Goal: Task Accomplishment & Management: Manage account settings

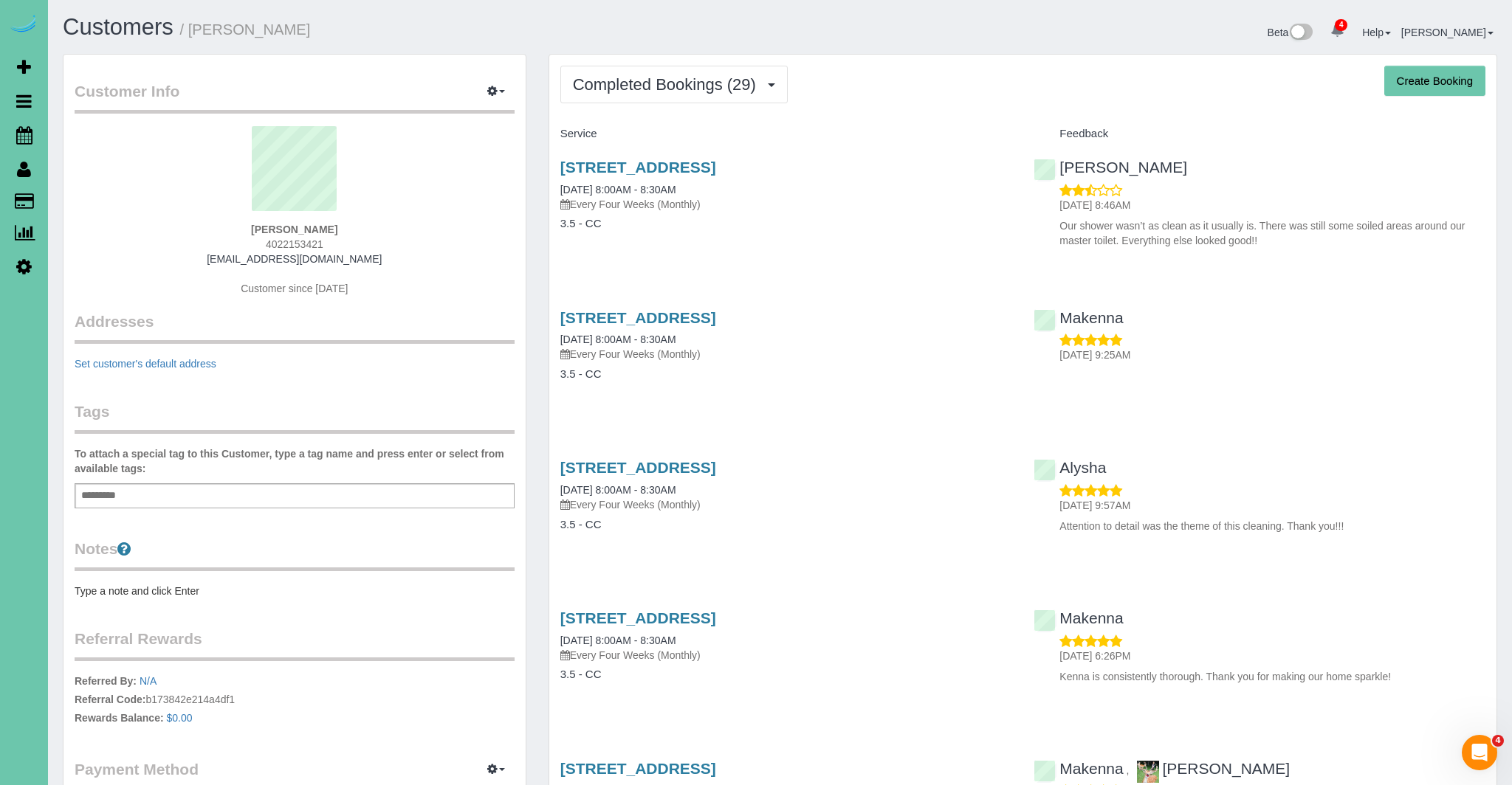
drag, startPoint x: 792, startPoint y: 173, endPoint x: 558, endPoint y: 163, distance: 234.2
click at [558, 163] on div "[STREET_ADDRESS] [DATE] 8:00AM - 8:30AM Every Four Weeks (Monthly) 3.5 - CC" at bounding box center [786, 203] width 474 height 114
copy link "11359 S 169th St, Gretna, NE 68028"
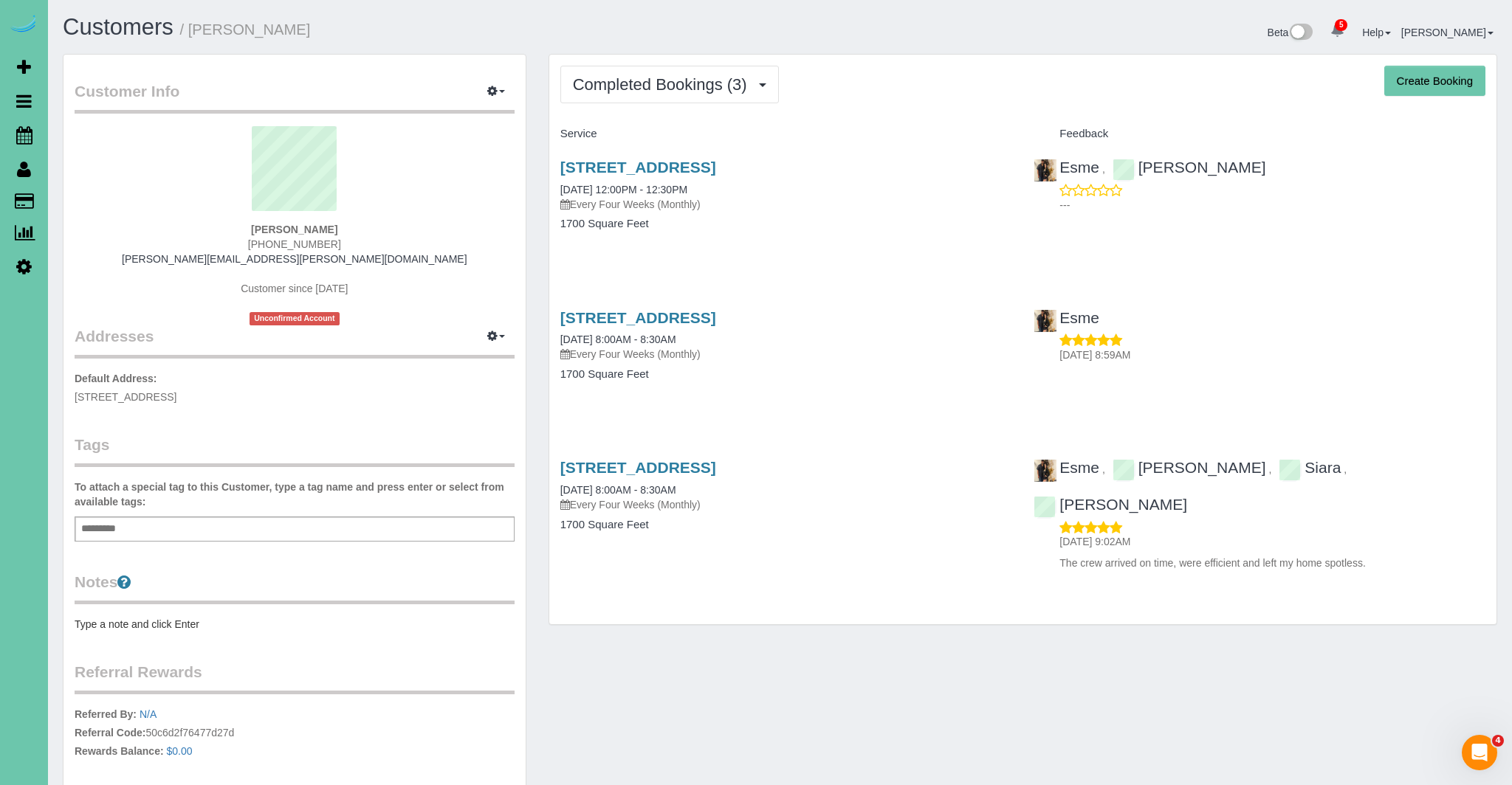
scroll to position [1, 0]
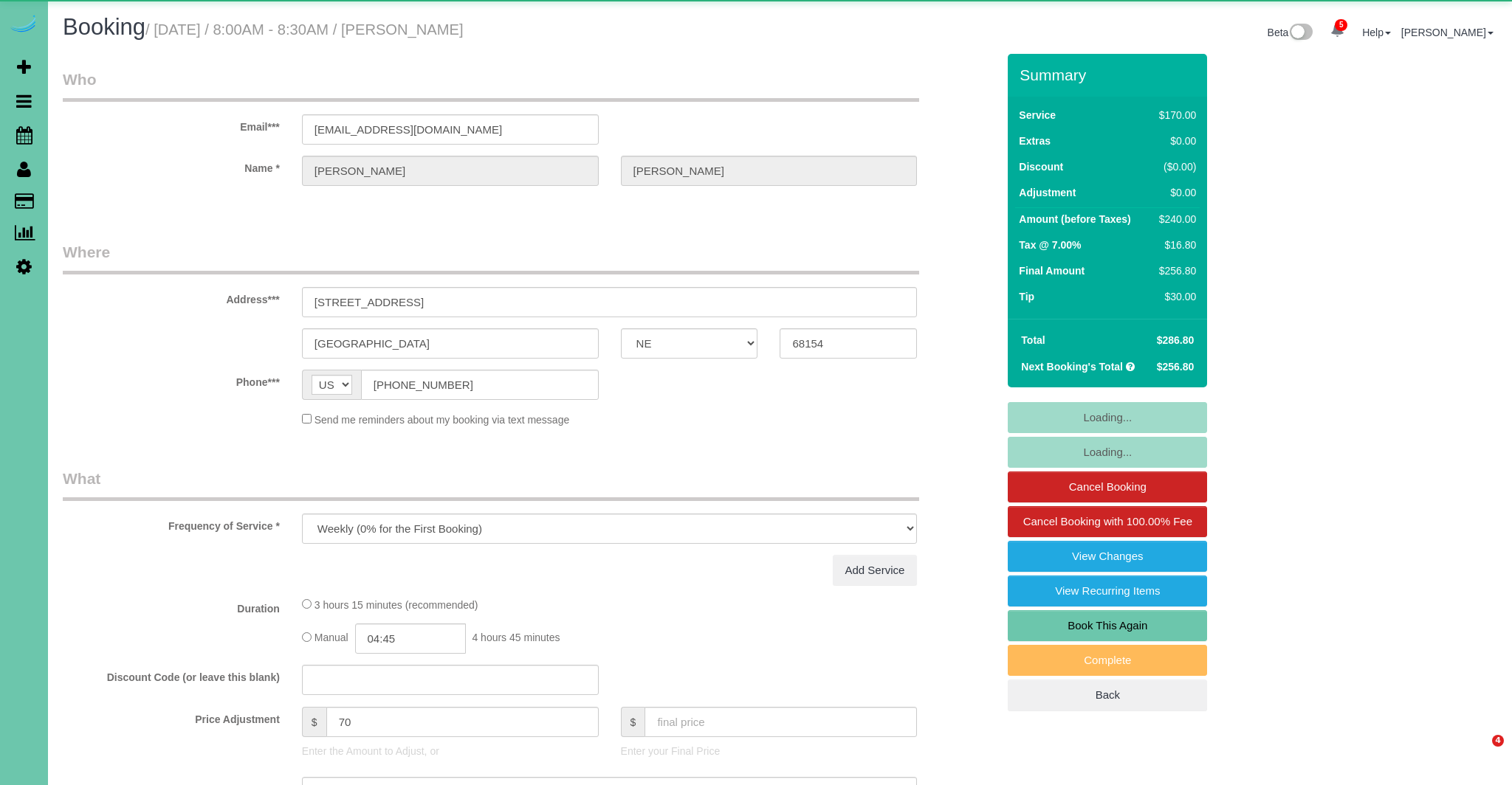
select select "NE"
select select "object:704"
select select "number:35"
select select "number:43"
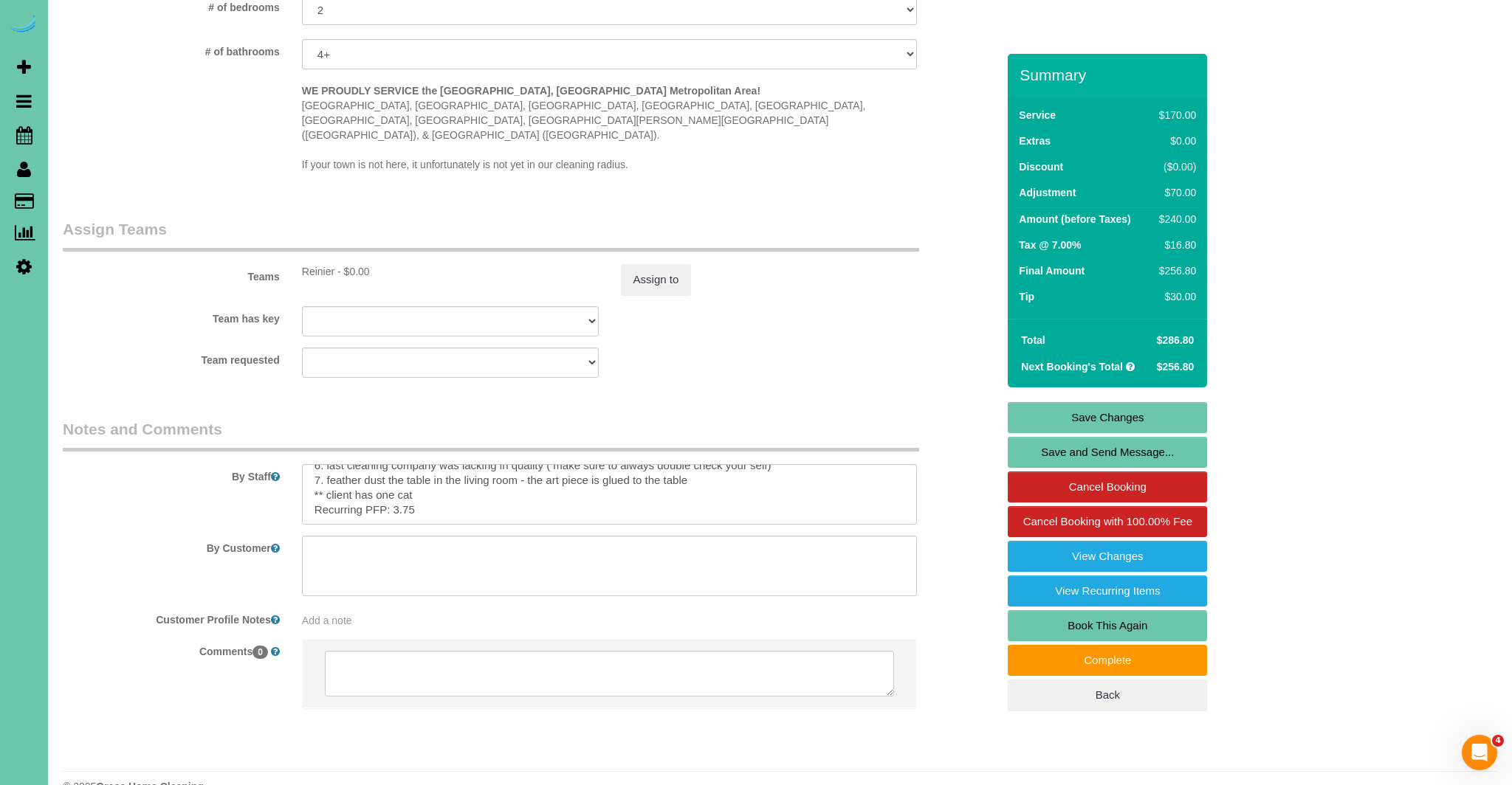
scroll to position [1436, 0]
click at [461, 464] on textarea at bounding box center [610, 494] width 616 height 60
paste textarea "1. Crédito 2. Casa del cliente (código del garaje 2810, no lo utilice a menos q…"
drag, startPoint x: 503, startPoint y: 461, endPoint x: 525, endPoint y: 466, distance: 22.6
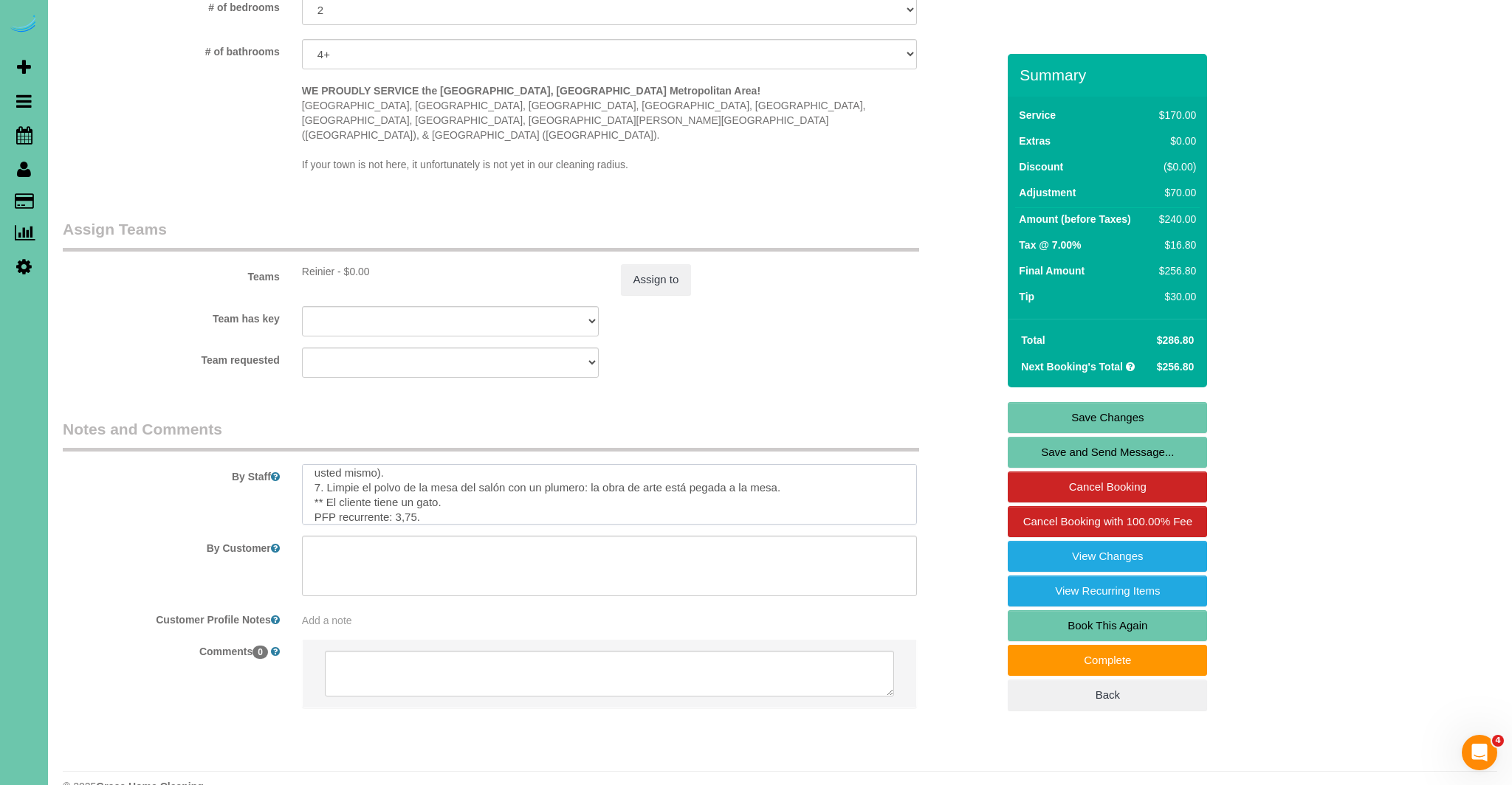
click at [503, 464] on textarea at bounding box center [610, 494] width 616 height 60
drag, startPoint x: 481, startPoint y: 467, endPoint x: 500, endPoint y: 468, distance: 19.0
click at [501, 468] on textarea at bounding box center [610, 494] width 616 height 60
click at [567, 467] on textarea at bounding box center [610, 494] width 616 height 60
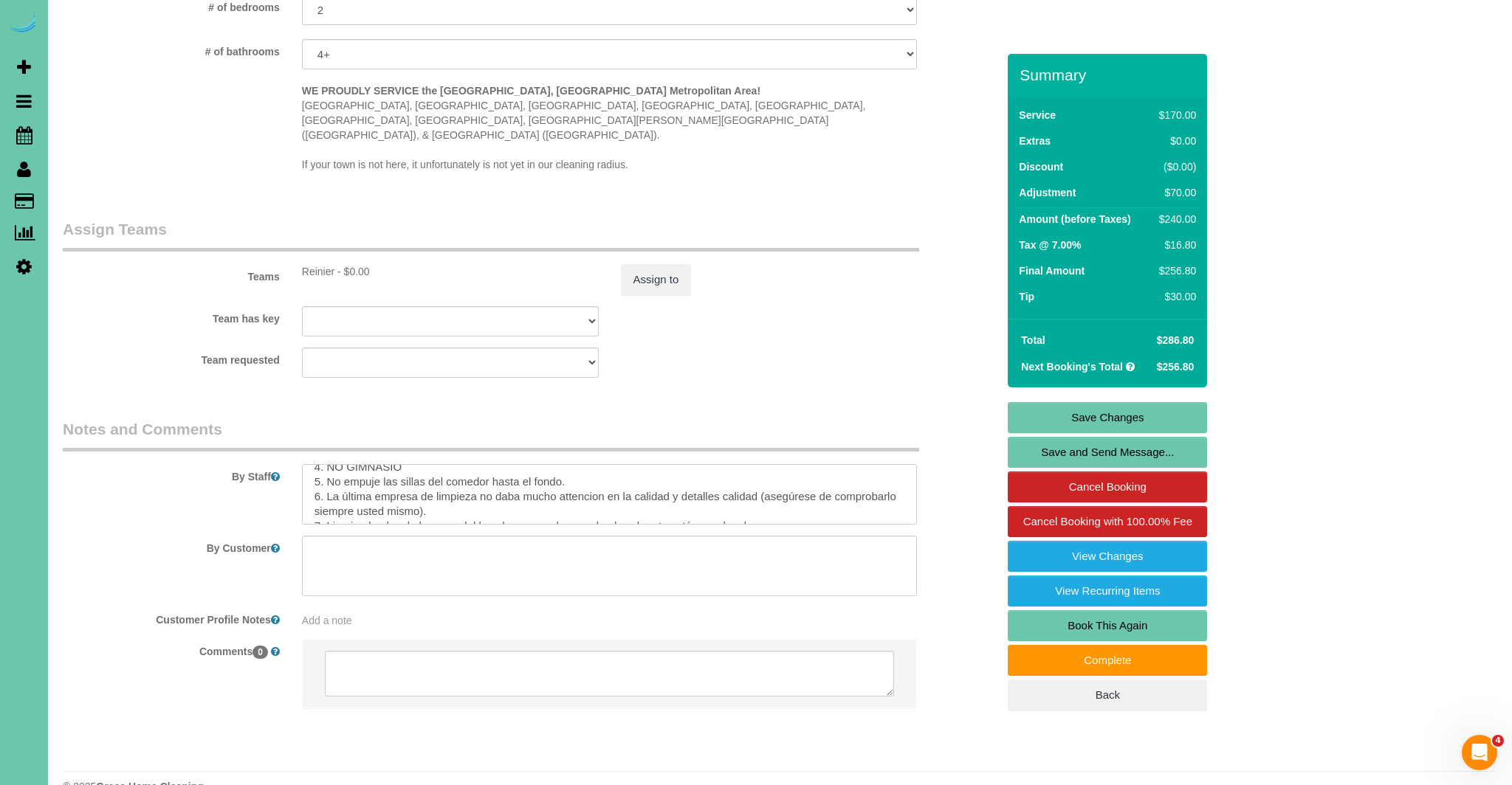
drag, startPoint x: 841, startPoint y: 467, endPoint x: 909, endPoint y: 470, distance: 68.1
click at [909, 470] on textarea at bounding box center [610, 494] width 616 height 60
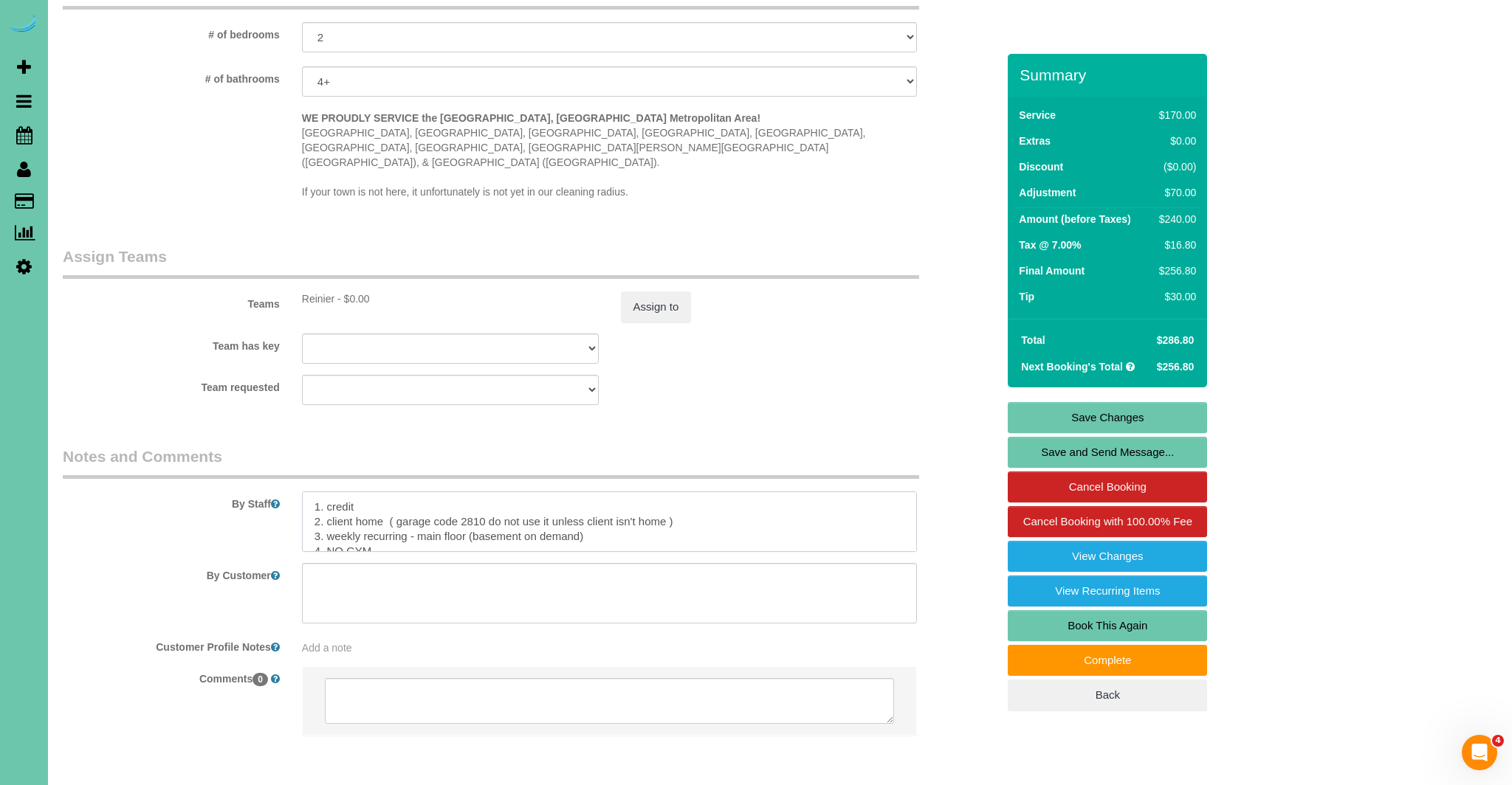
scroll to position [1400, 0]
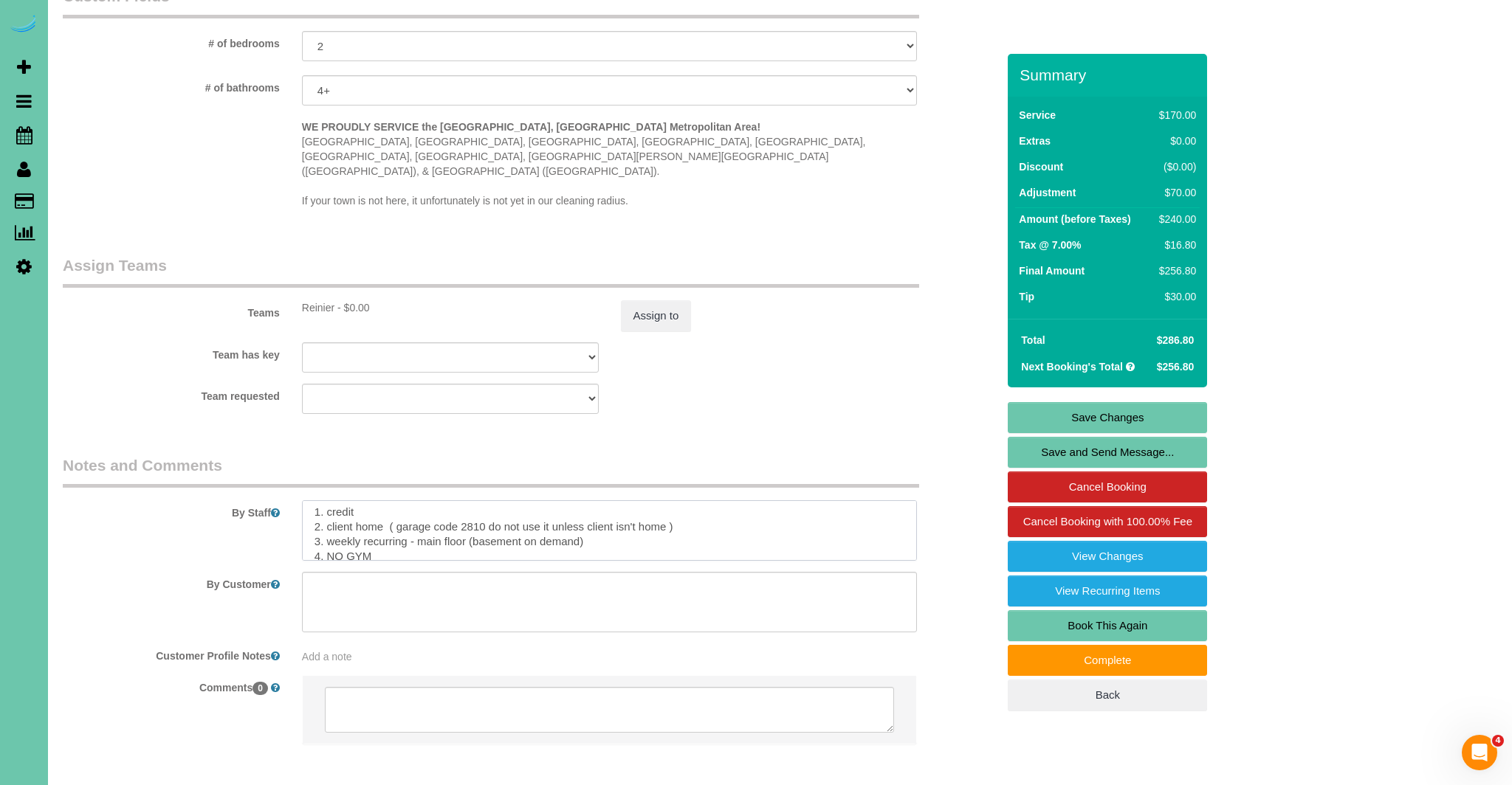
click at [733, 500] on textarea at bounding box center [610, 530] width 616 height 60
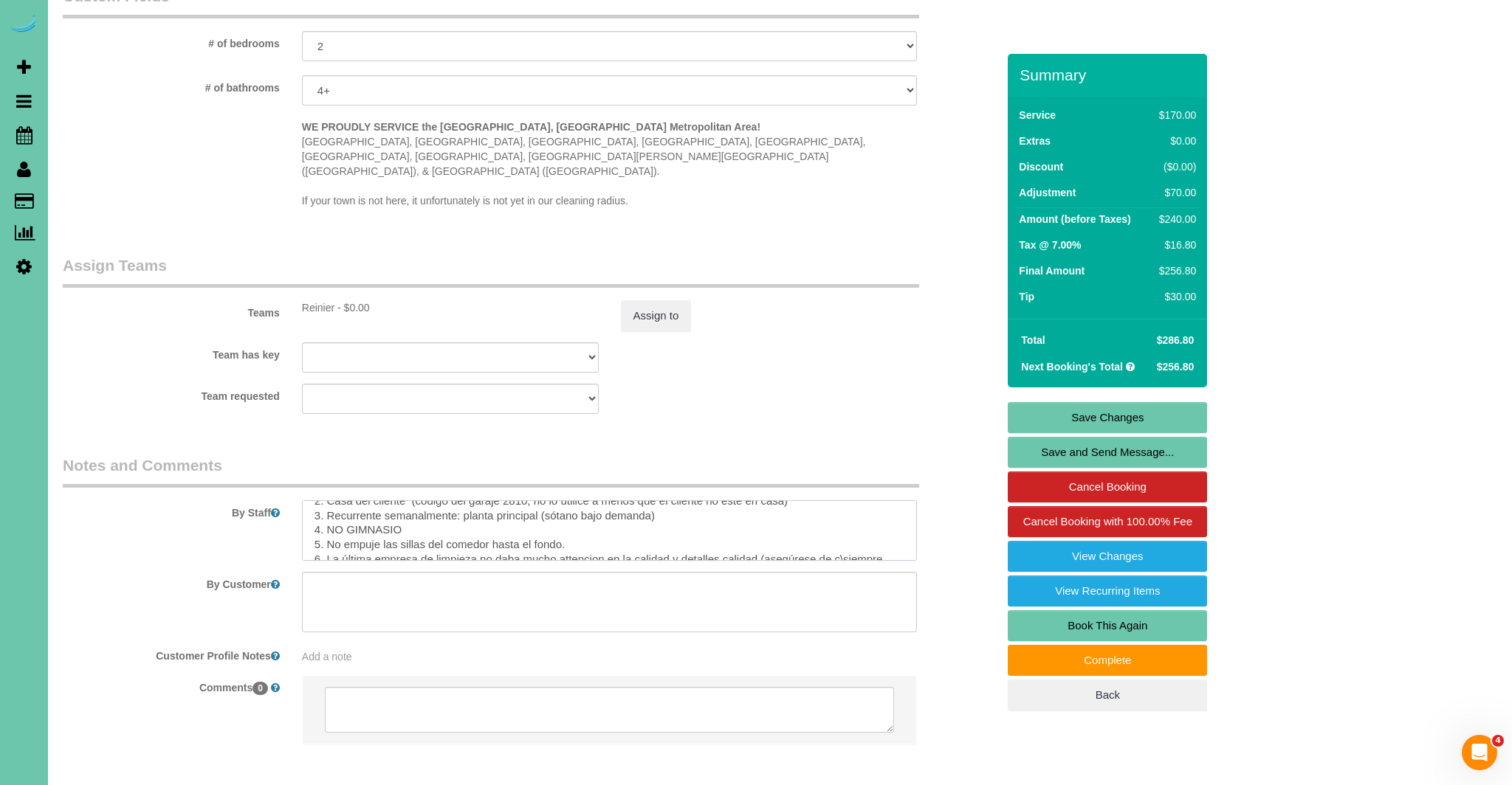
drag, startPoint x: 600, startPoint y: 486, endPoint x: 686, endPoint y: 499, distance: 87.0
click at [600, 500] on textarea at bounding box center [610, 530] width 616 height 60
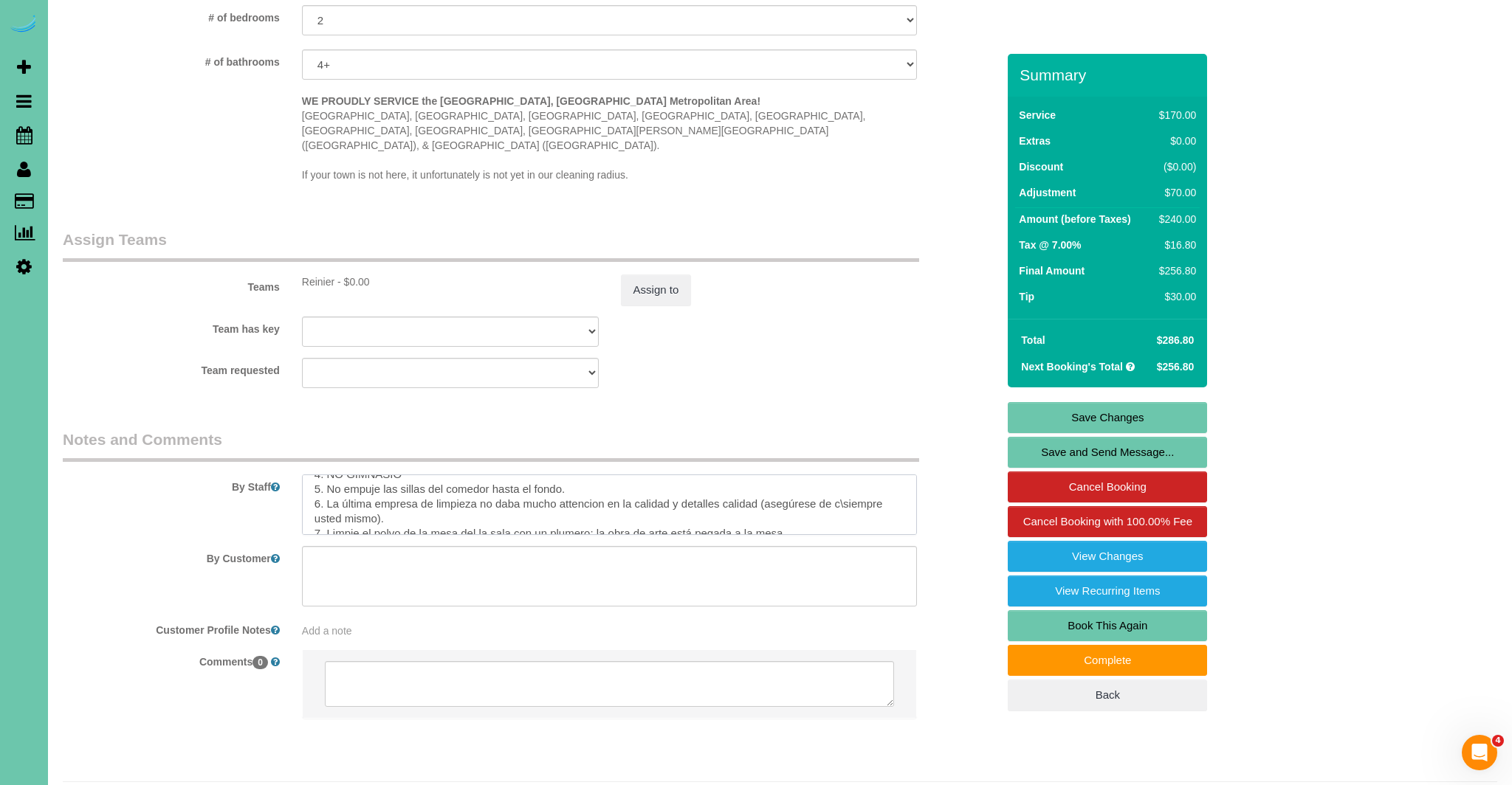
scroll to position [1426, 0]
click at [842, 476] on textarea at bounding box center [610, 504] width 616 height 60
click at [870, 474] on textarea at bounding box center [610, 504] width 616 height 60
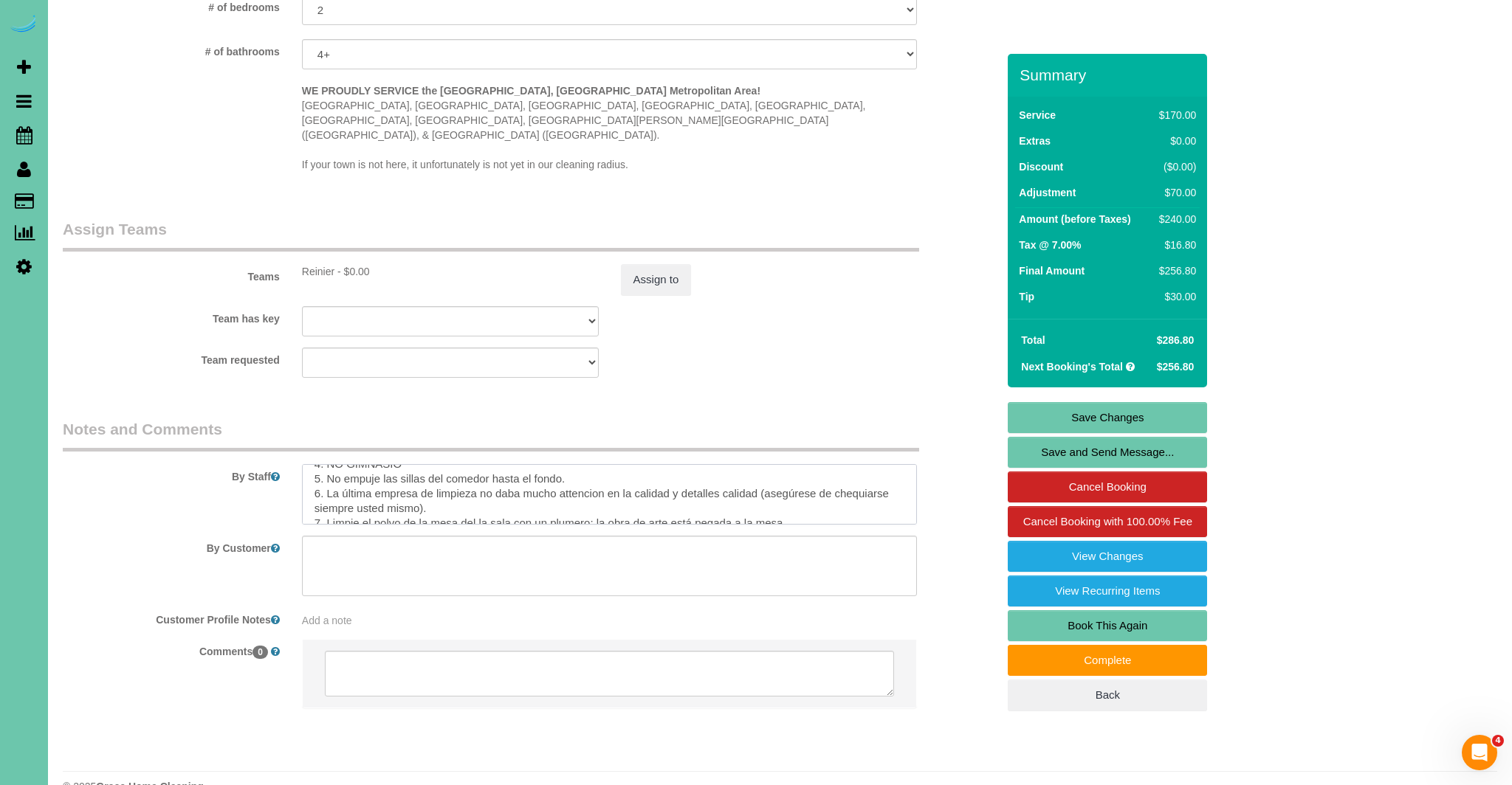
click at [809, 483] on textarea at bounding box center [610, 494] width 616 height 60
drag, startPoint x: 436, startPoint y: 468, endPoint x: 301, endPoint y: 464, distance: 135.1
click at [301, 464] on div at bounding box center [610, 494] width 638 height 60
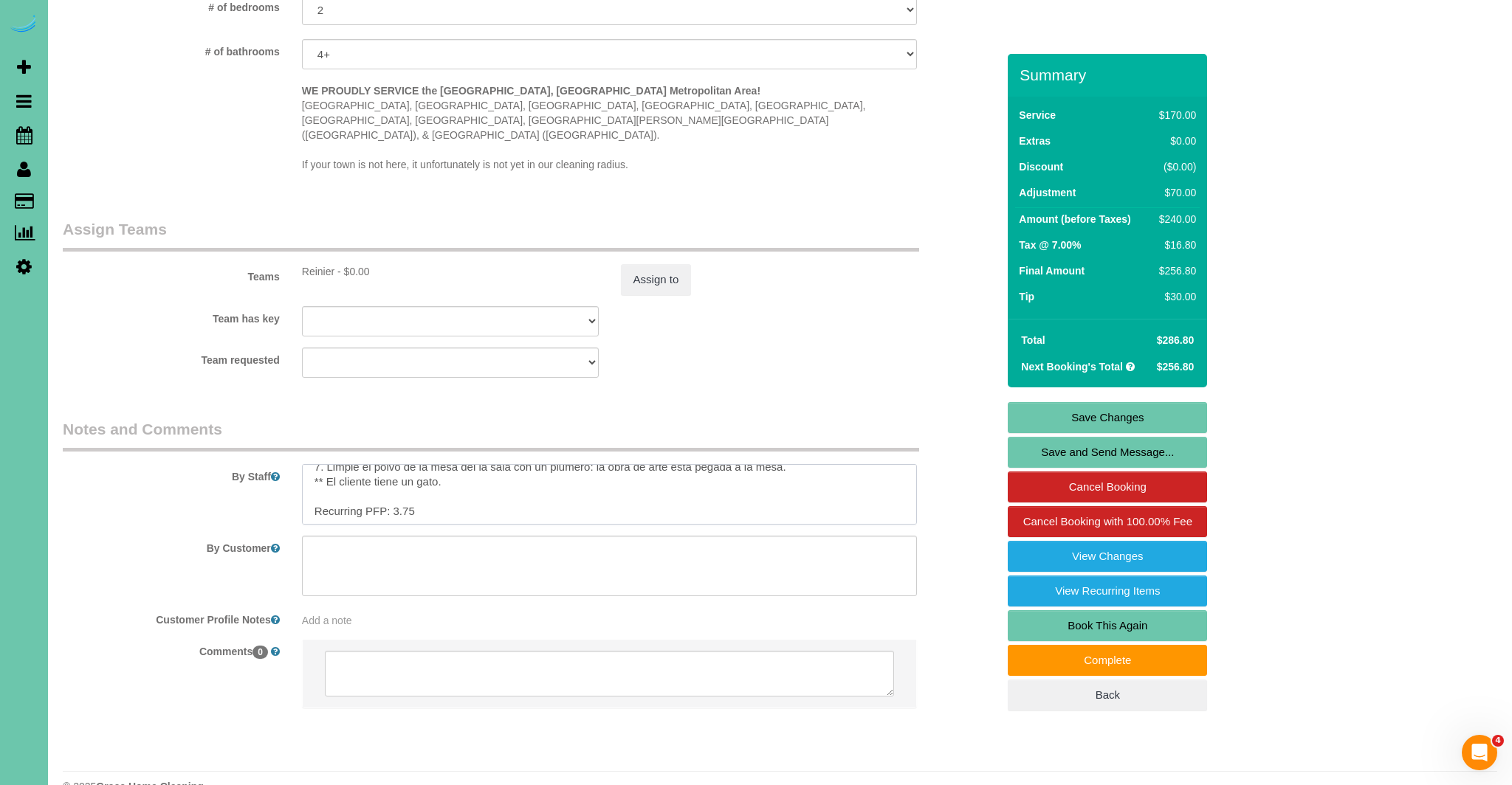
scroll to position [1416, 0]
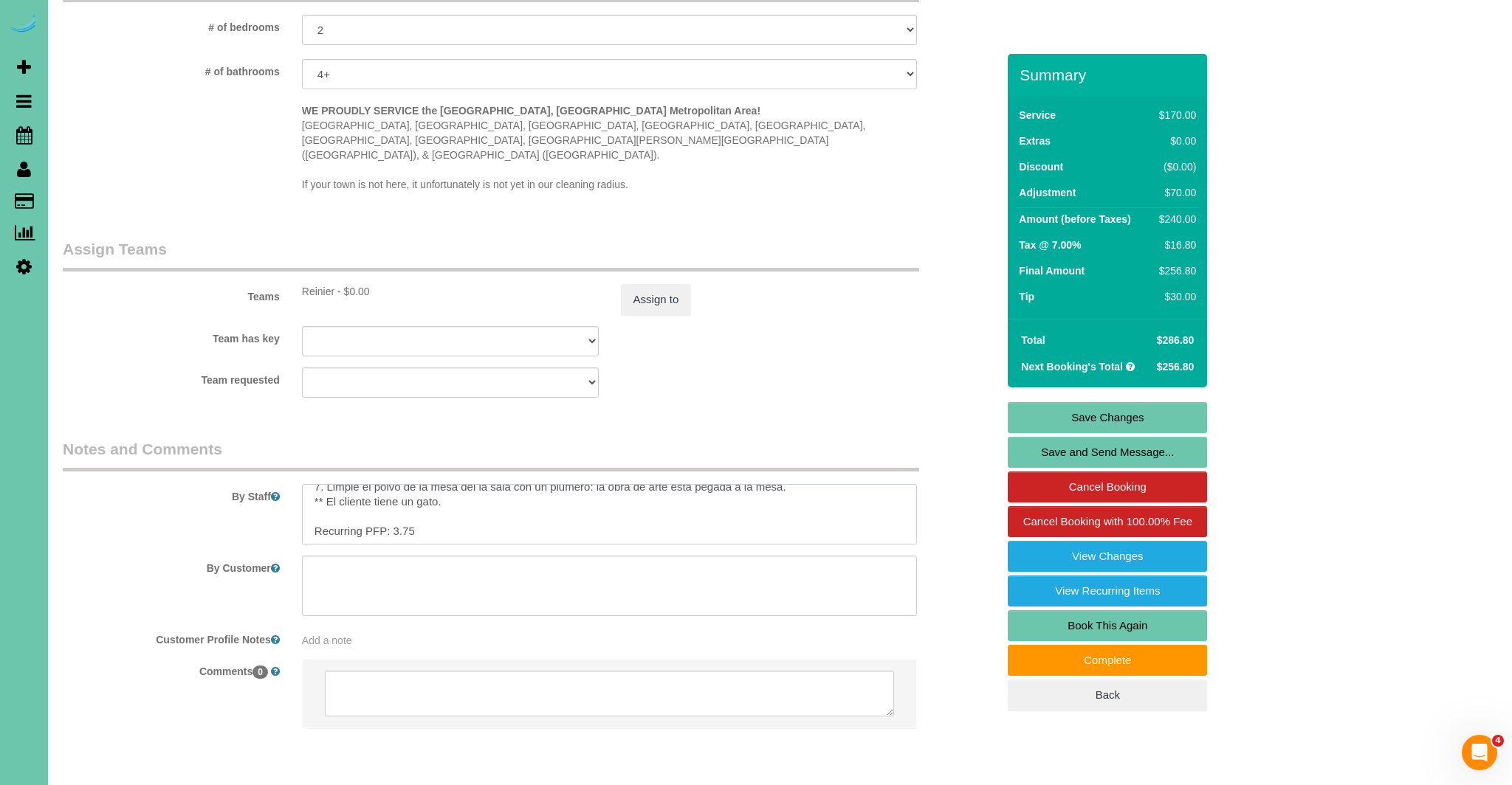
type textarea "1. credit 2. client home ( garage code 2810 do not use it unless client isn't h…"
click at [1140, 407] on link "Save Changes" at bounding box center [1107, 418] width 200 height 31
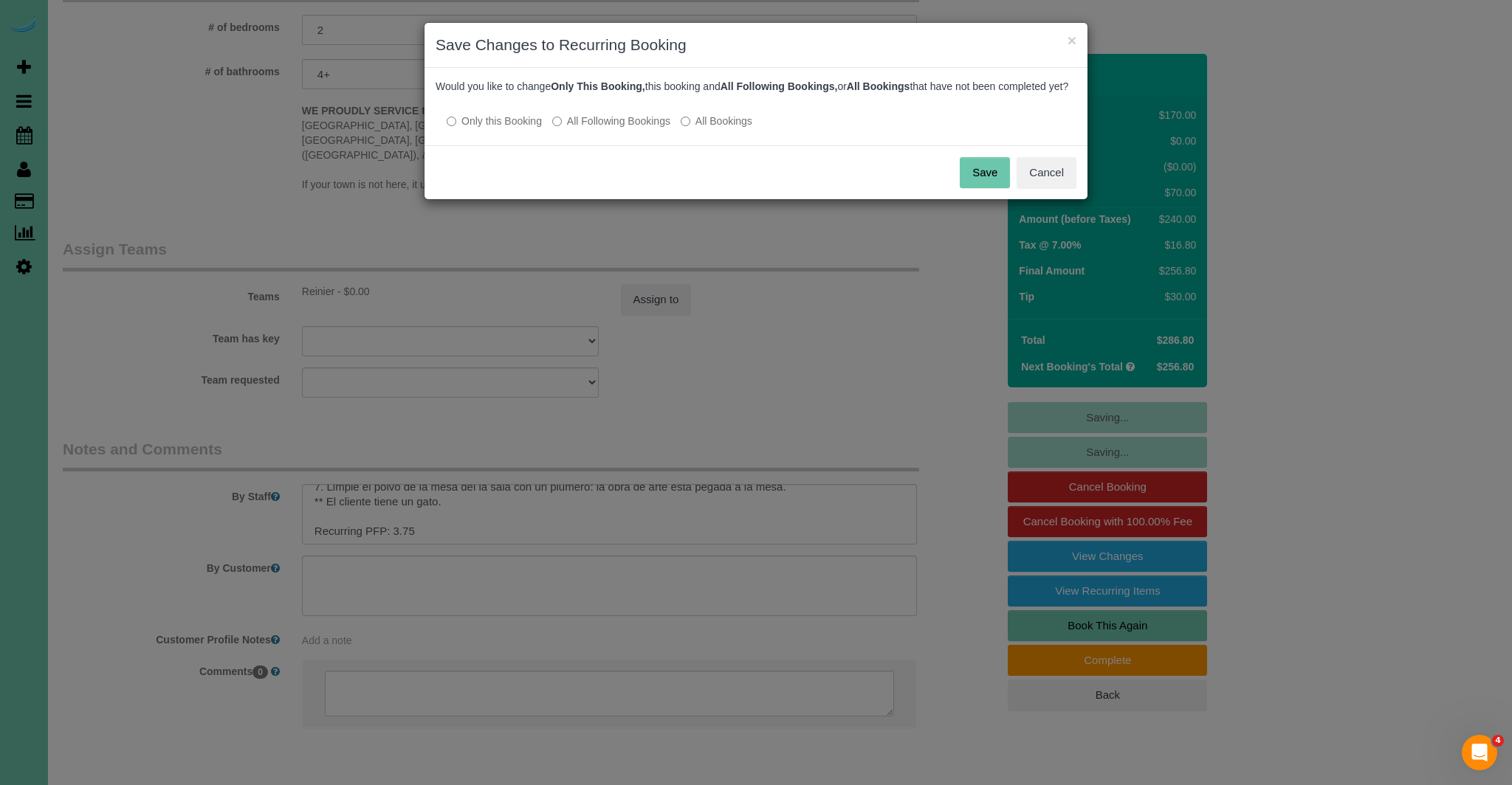
click at [990, 188] on button "Save" at bounding box center [985, 172] width 51 height 31
